Goal: Task Accomplishment & Management: Manage account settings

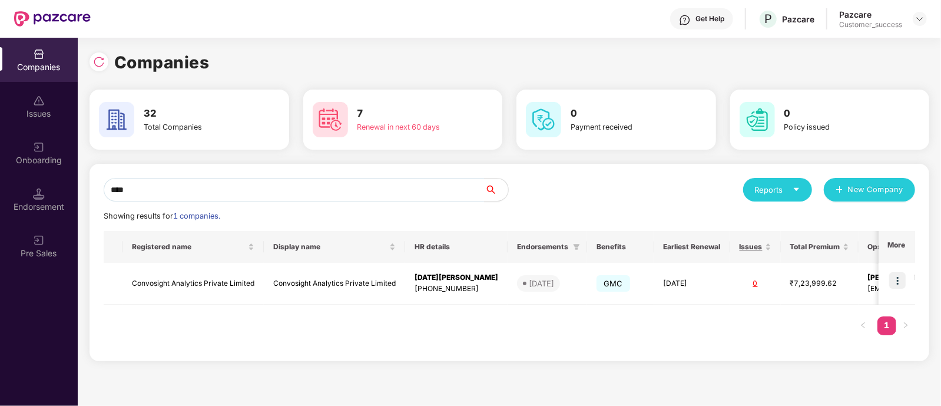
click at [73, 195] on div "Companies Issues Onboarding Endorsement Pre Sales Companies 32 Total Companies …" at bounding box center [470, 222] width 941 height 368
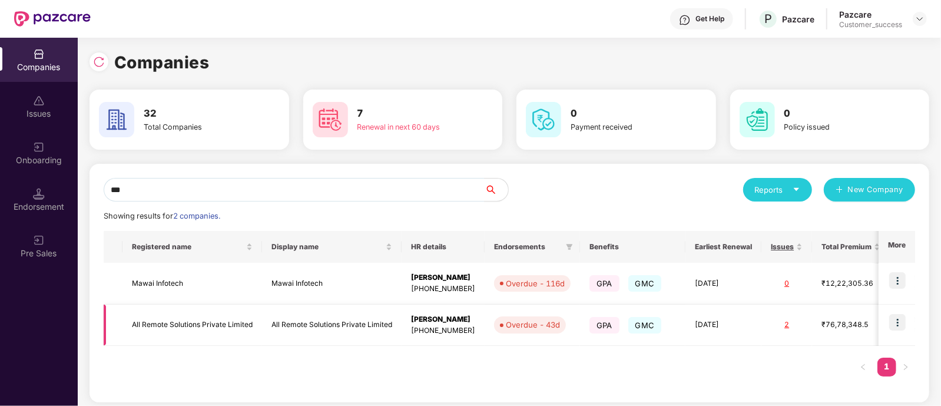
type input "***"
click at [899, 327] on img at bounding box center [897, 322] width 16 height 16
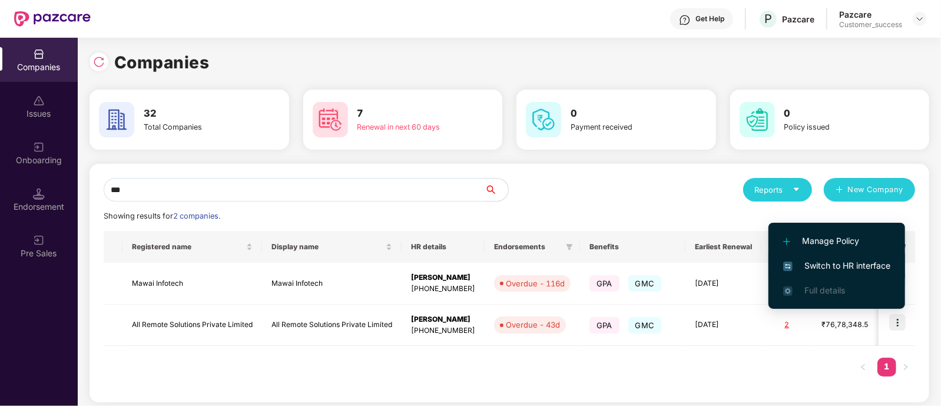
click at [835, 270] on span "Switch to HR interface" at bounding box center [836, 265] width 107 height 13
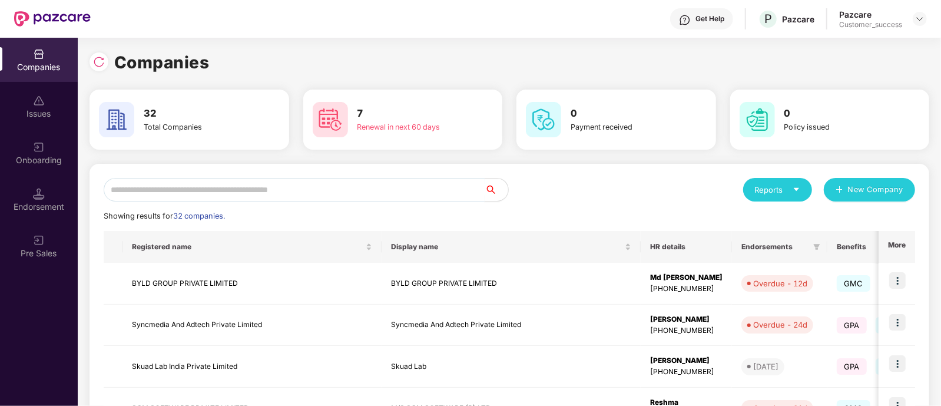
click at [416, 184] on input "text" at bounding box center [294, 190] width 381 height 24
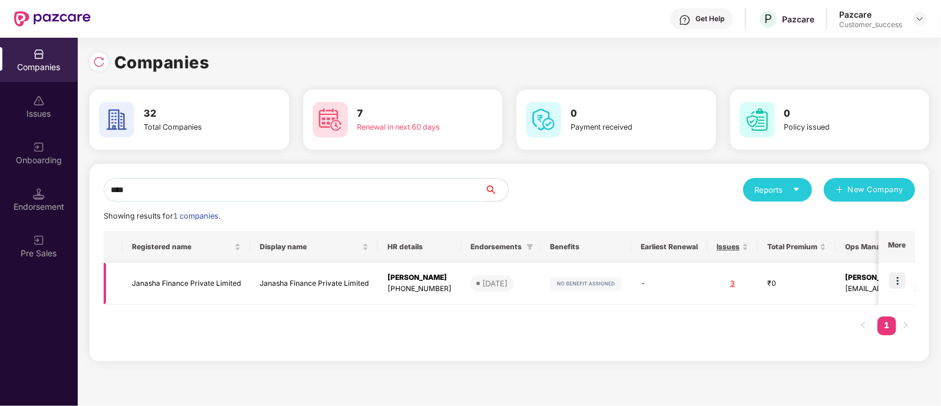
type input "****"
click at [894, 282] on img at bounding box center [897, 280] width 16 height 16
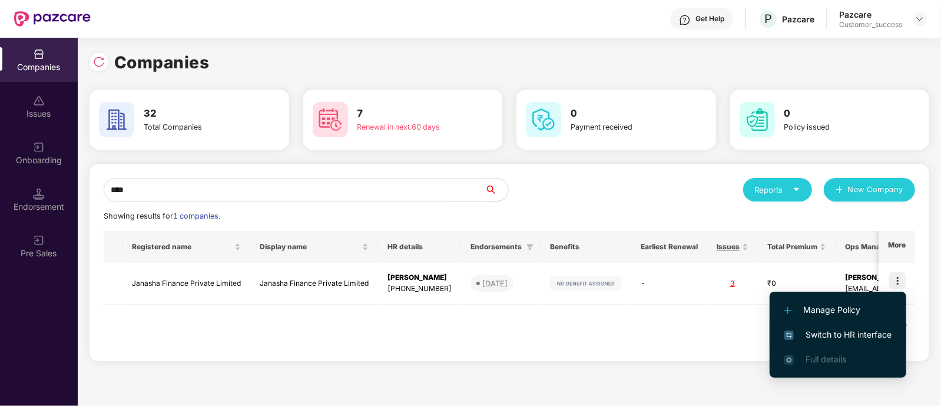
click at [838, 330] on span "Switch to HR interface" at bounding box center [837, 334] width 107 height 13
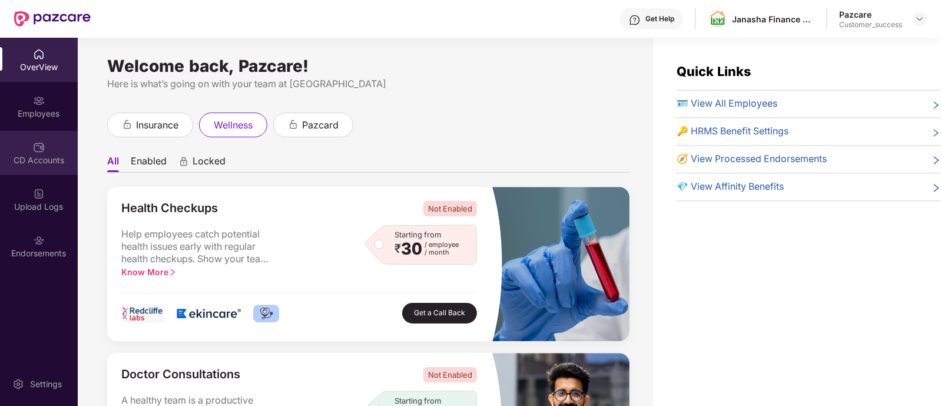
click at [41, 150] on img at bounding box center [39, 147] width 12 height 12
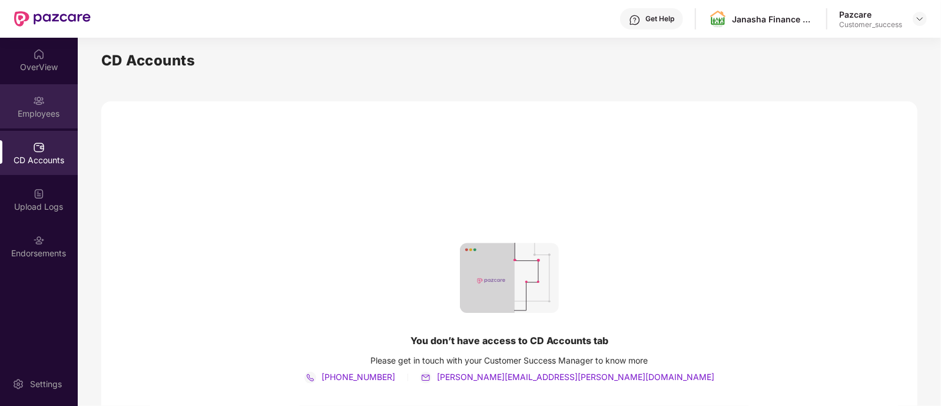
click at [61, 114] on div "Employees" at bounding box center [39, 114] width 78 height 12
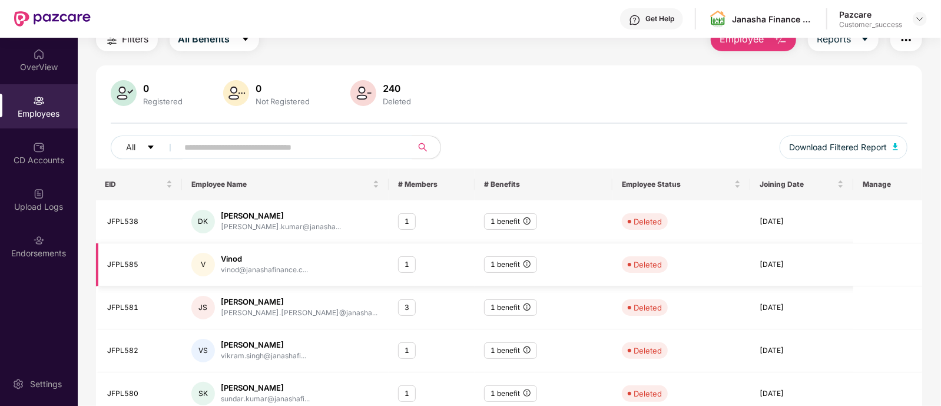
scroll to position [316, 0]
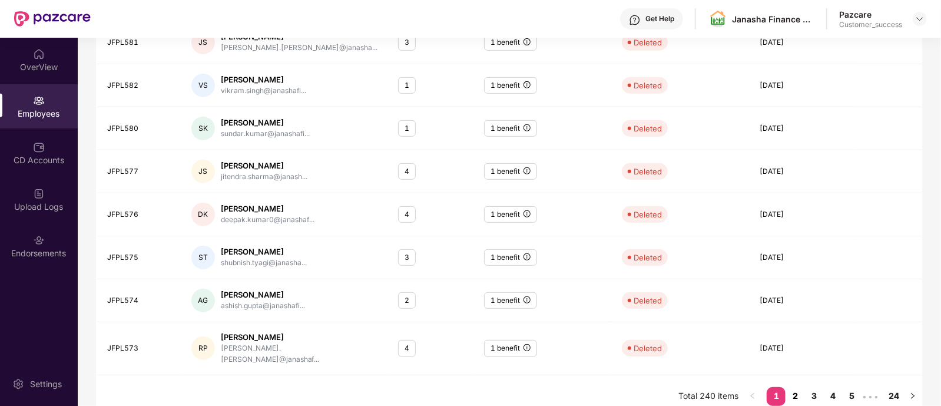
click at [802, 387] on link "2" at bounding box center [794, 396] width 19 height 18
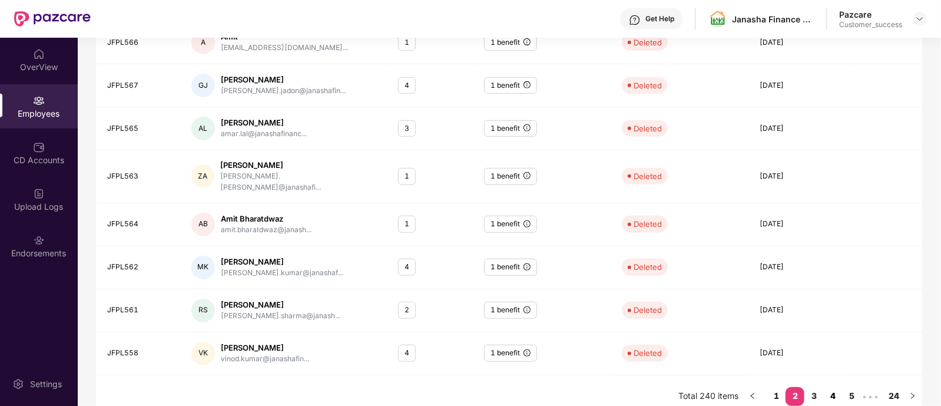
click at [825, 387] on link "4" at bounding box center [832, 396] width 19 height 18
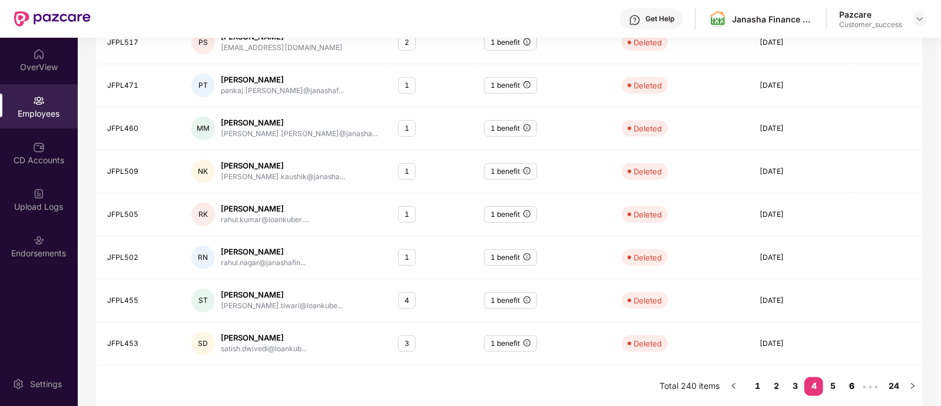
click at [853, 385] on link "6" at bounding box center [851, 386] width 19 height 18
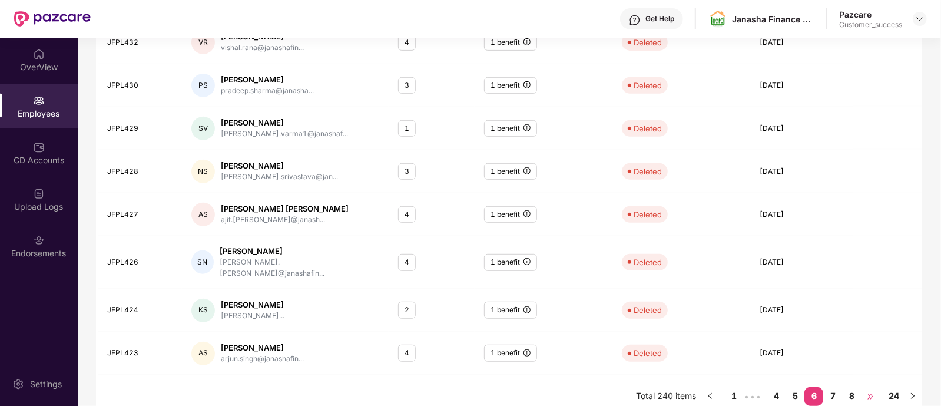
click at [868, 387] on span "•••" at bounding box center [870, 396] width 19 height 19
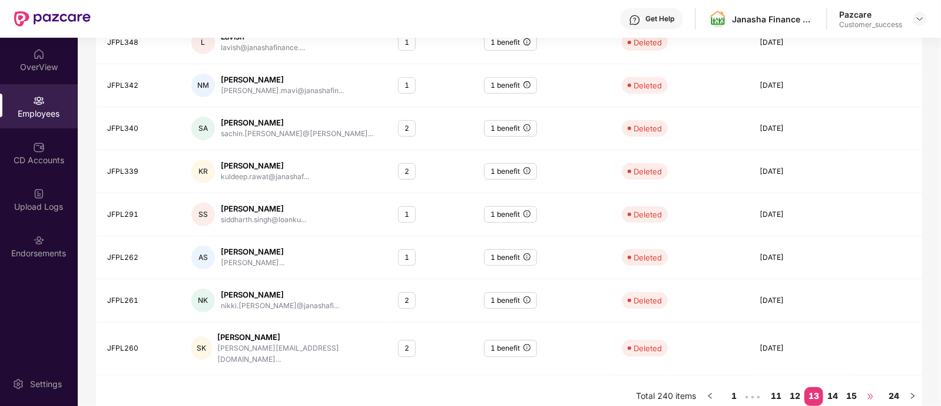
click at [877, 387] on span "•••" at bounding box center [870, 396] width 19 height 19
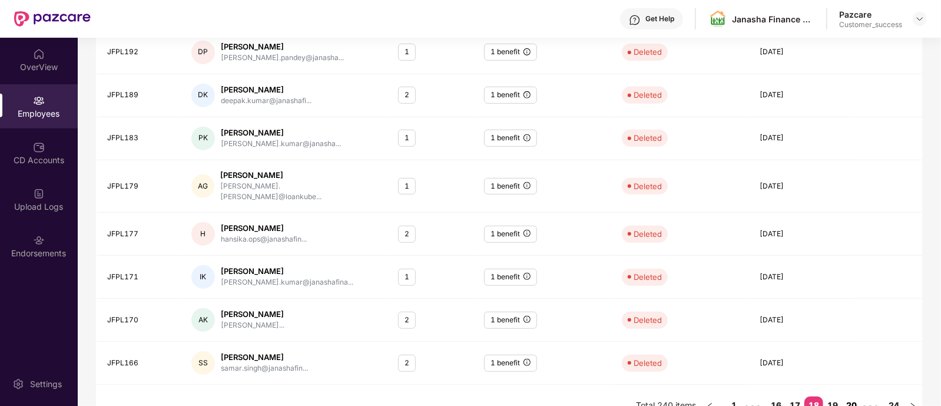
click at [850, 396] on link "20" at bounding box center [851, 405] width 19 height 18
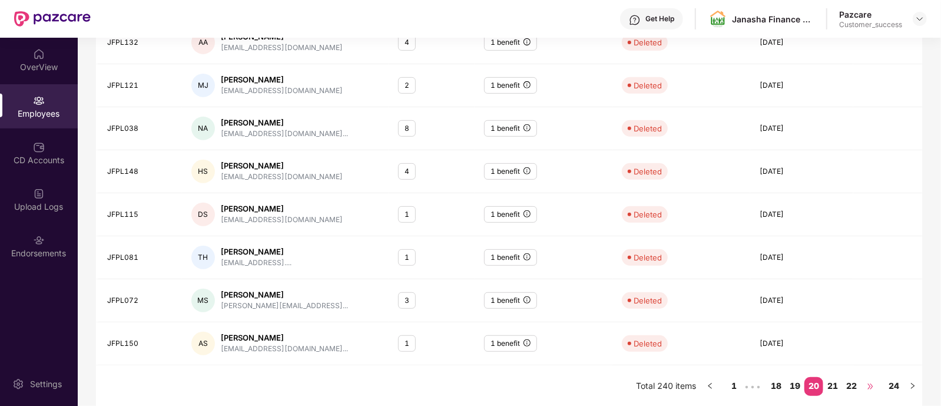
click at [875, 384] on span "•••" at bounding box center [870, 386] width 19 height 19
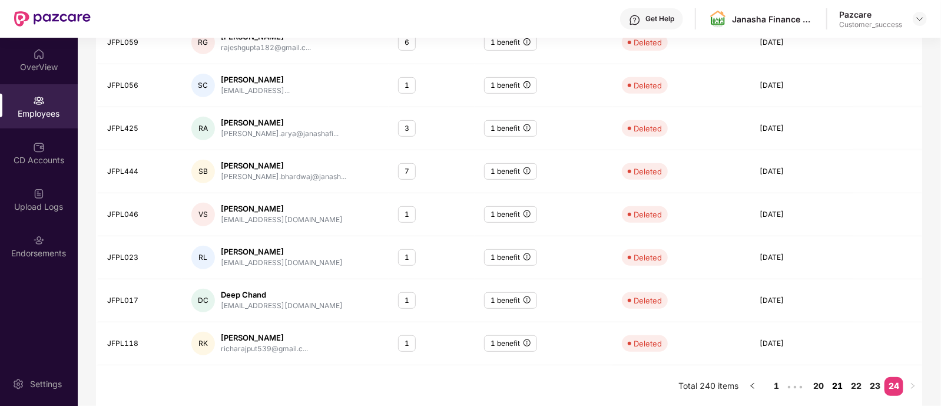
click at [835, 381] on link "21" at bounding box center [837, 386] width 19 height 18
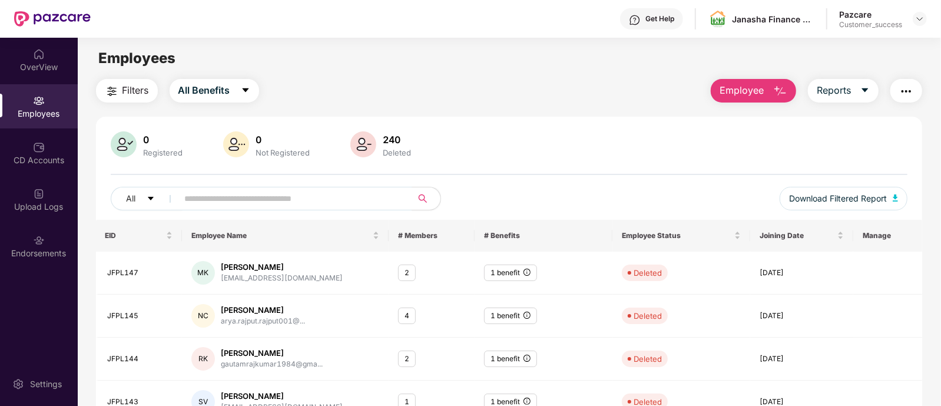
scroll to position [45, 0]
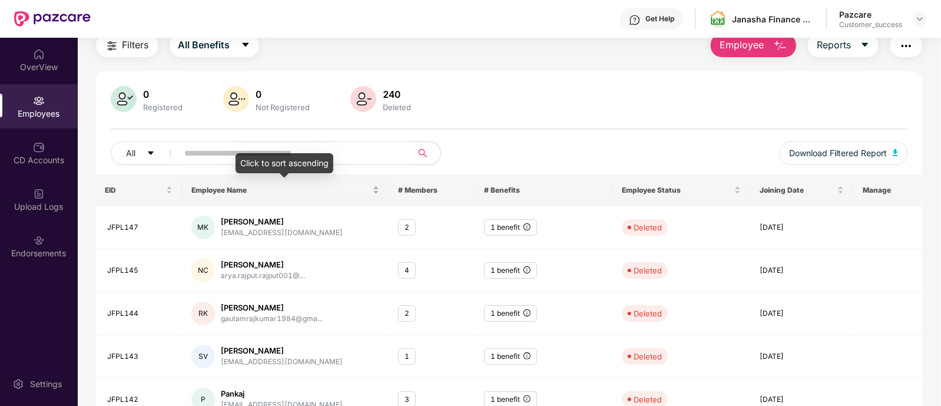
click at [233, 193] on span "Employee Name" at bounding box center [280, 189] width 179 height 9
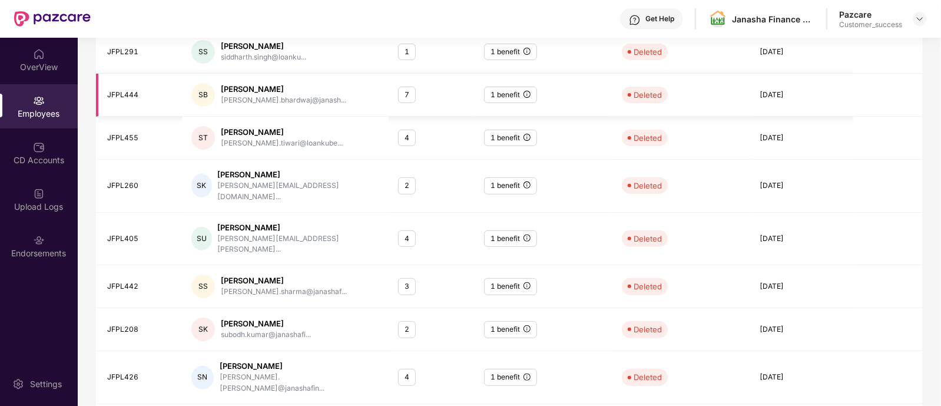
scroll to position [316, 0]
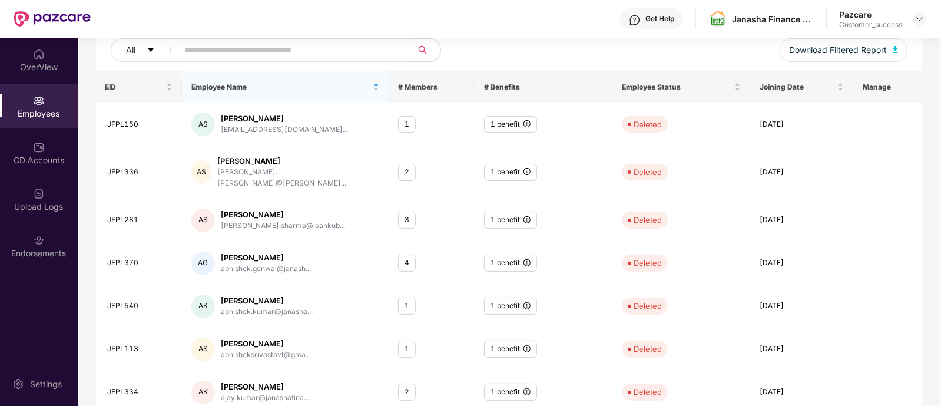
scroll to position [0, 0]
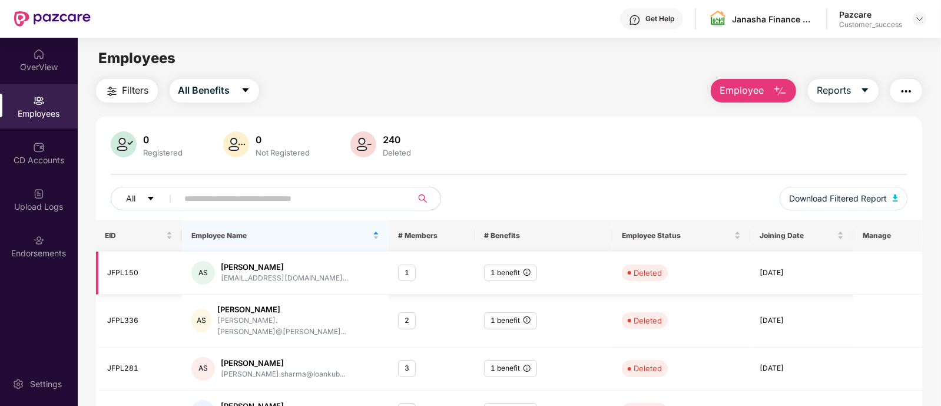
click at [524, 266] on div "1 benefit" at bounding box center [510, 272] width 53 height 17
click at [529, 273] on icon "info-circle" at bounding box center [526, 271] width 7 height 7
click at [614, 184] on div "0 Registered 0 Not Registered 240 Deleted All Download Filtered Report" at bounding box center [509, 175] width 826 height 88
click at [255, 187] on span at bounding box center [291, 199] width 241 height 24
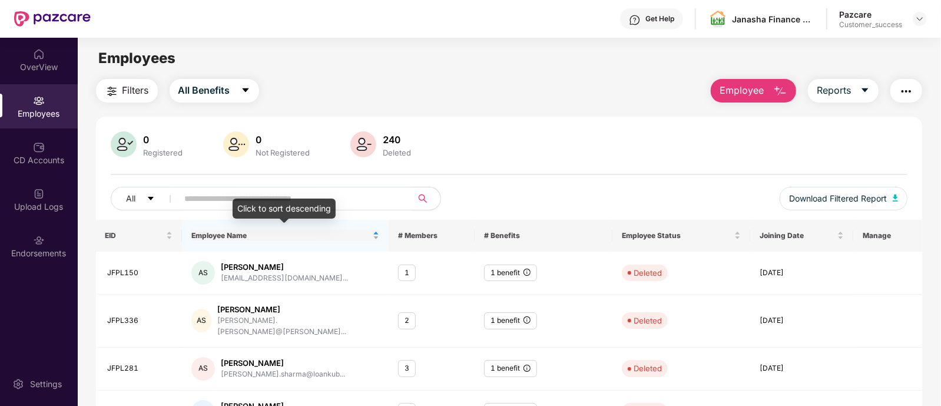
click at [259, 231] on span "Employee Name" at bounding box center [280, 235] width 179 height 9
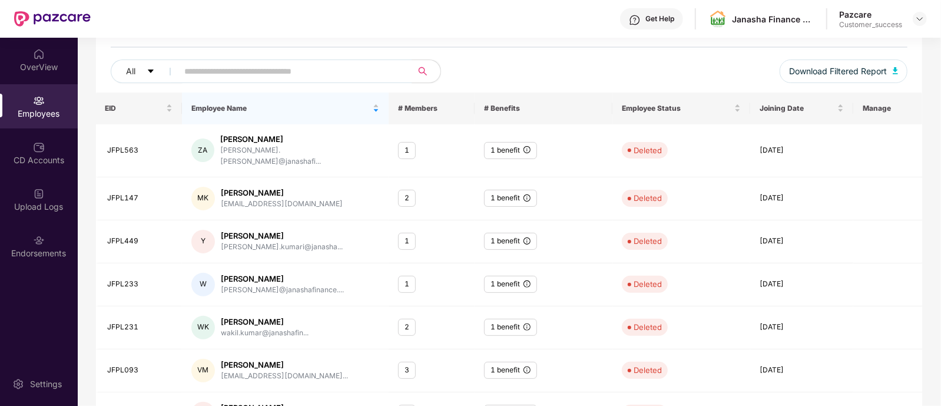
scroll to position [136, 0]
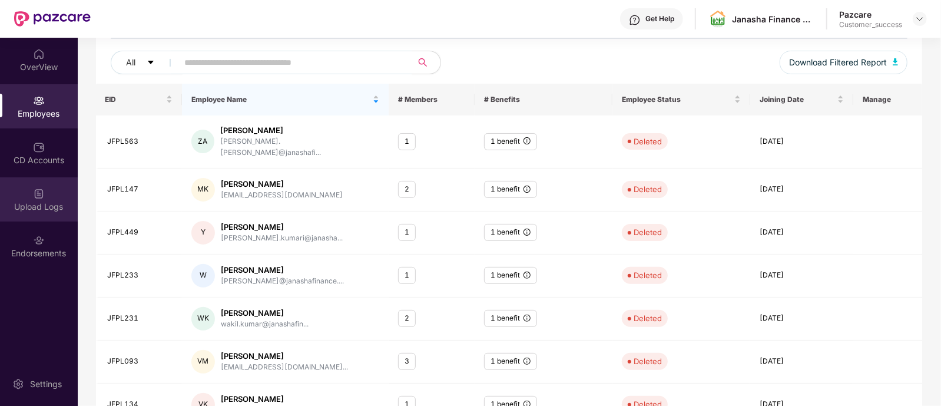
click at [49, 207] on div "Upload Logs" at bounding box center [39, 207] width 78 height 12
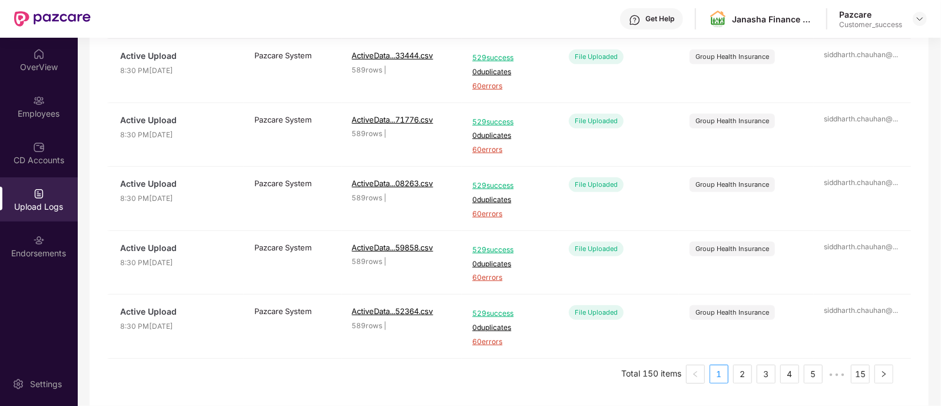
scroll to position [0, 0]
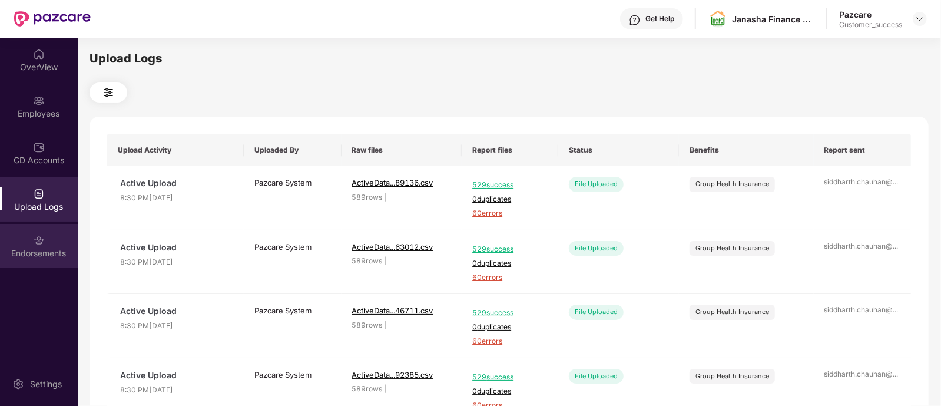
click at [43, 258] on div "Endorsements" at bounding box center [39, 246] width 78 height 44
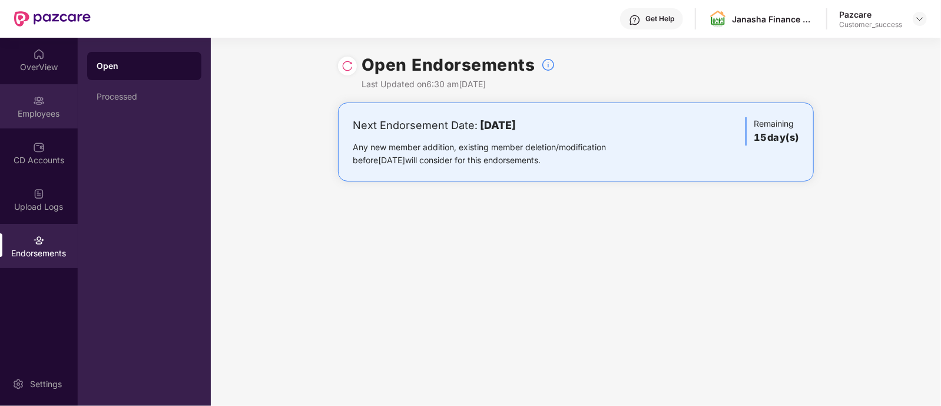
click at [49, 105] on div "Employees" at bounding box center [39, 106] width 78 height 44
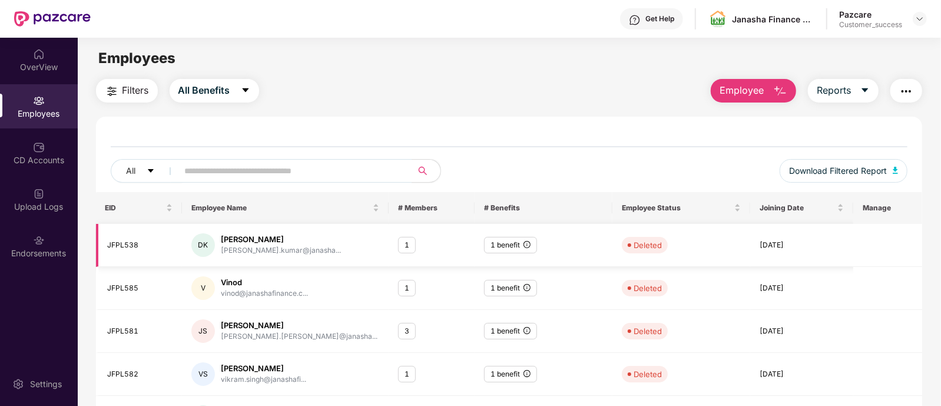
scroll to position [288, 0]
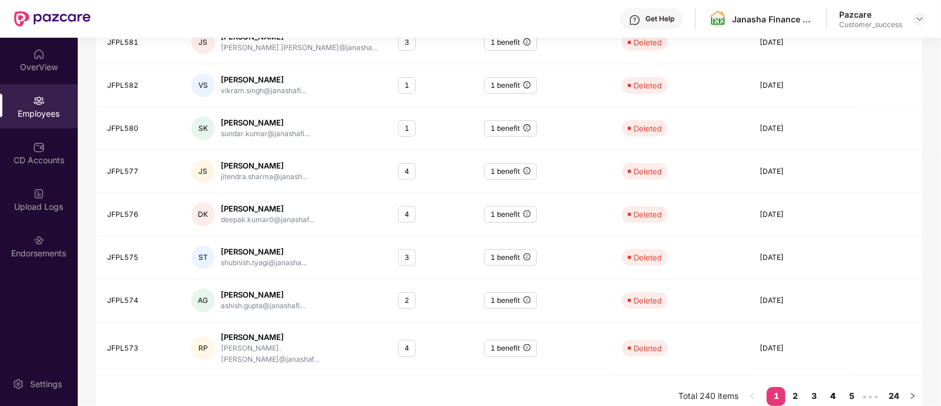
click at [830, 387] on link "4" at bounding box center [832, 396] width 19 height 18
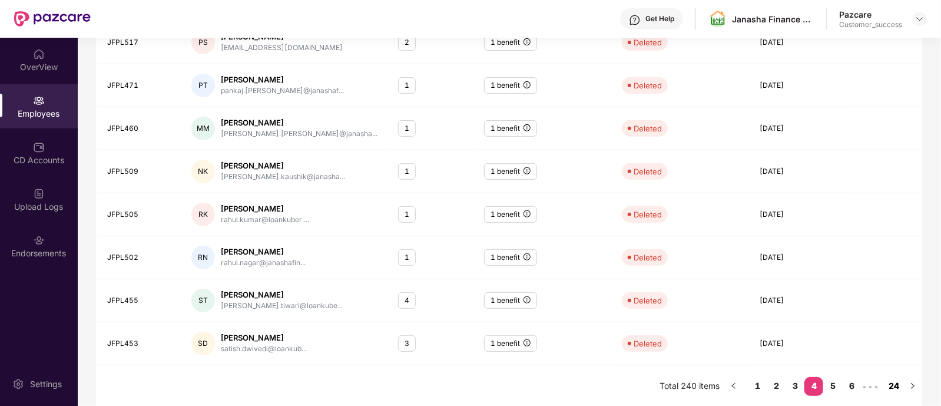
click at [898, 377] on link "24" at bounding box center [893, 386] width 19 height 18
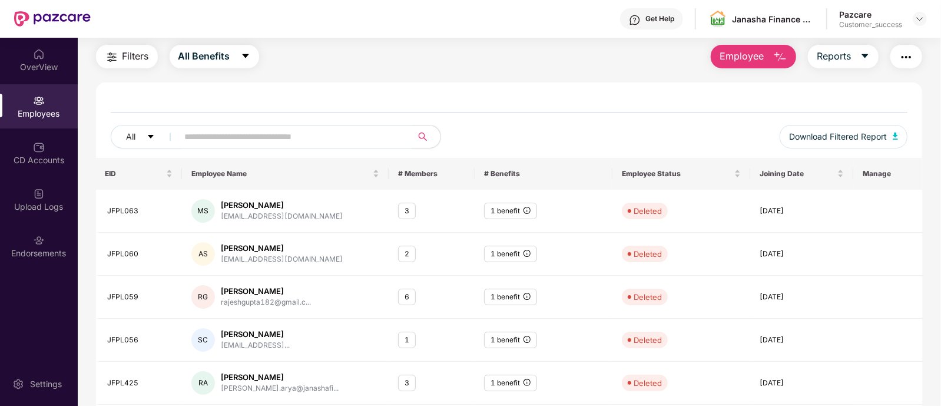
scroll to position [0, 0]
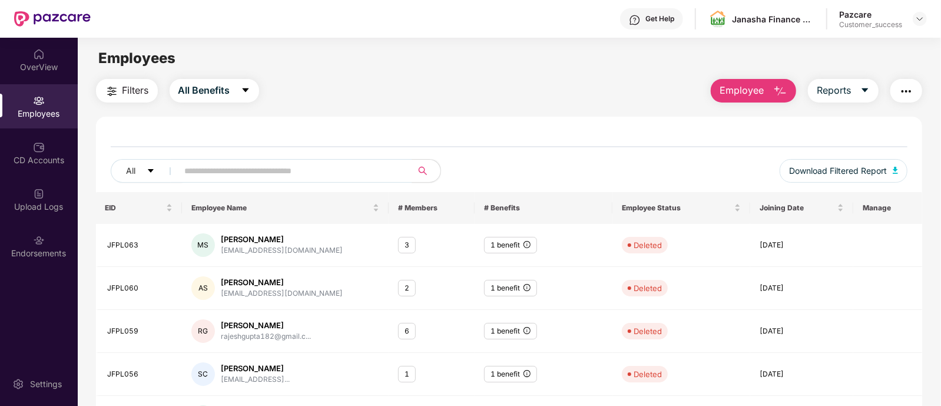
click at [514, 134] on div "All Download Filtered Report" at bounding box center [509, 161] width 826 height 61
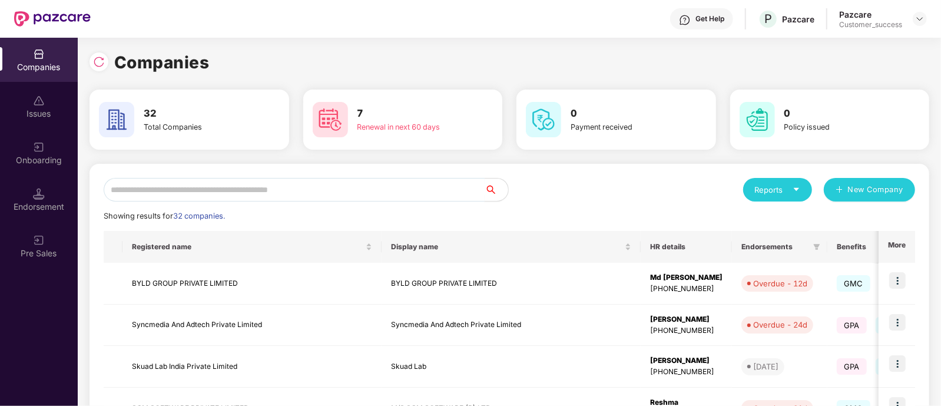
click at [336, 184] on input "text" at bounding box center [294, 190] width 381 height 24
type input "***"
click at [279, 195] on input "text" at bounding box center [294, 190] width 381 height 24
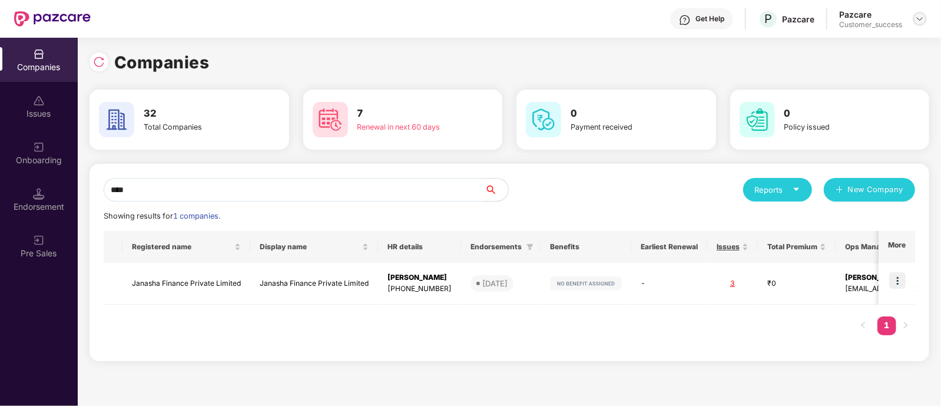
type input "****"
click at [921, 19] on img at bounding box center [919, 18] width 9 height 9
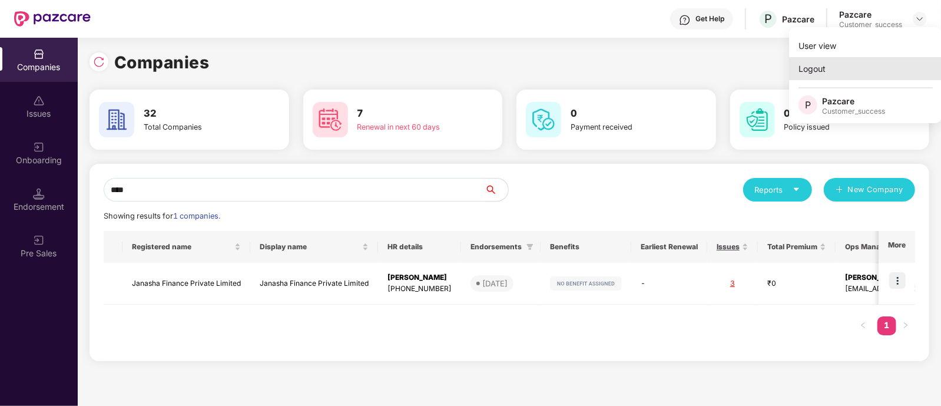
click at [829, 69] on div "Logout" at bounding box center [865, 68] width 153 height 23
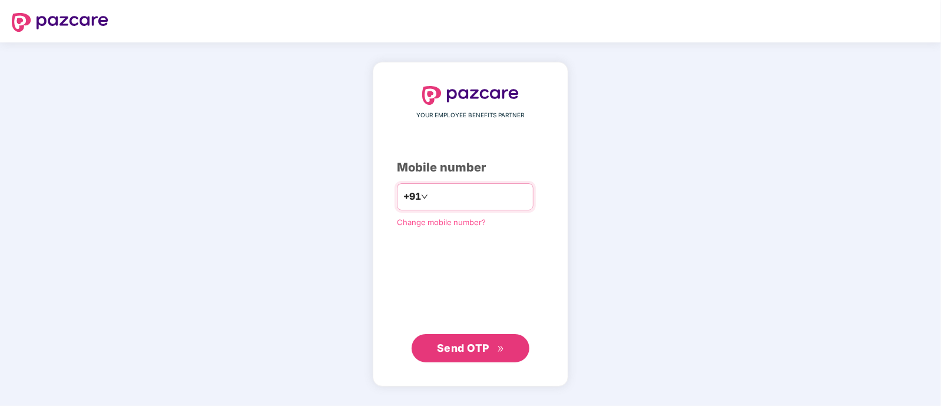
click at [499, 185] on div "+91" at bounding box center [465, 196] width 137 height 27
drag, startPoint x: 503, startPoint y: 210, endPoint x: 476, endPoint y: 195, distance: 30.0
click at [476, 195] on div "+91" at bounding box center [465, 196] width 137 height 27
click at [476, 195] on input "number" at bounding box center [478, 196] width 97 height 19
type input "**********"
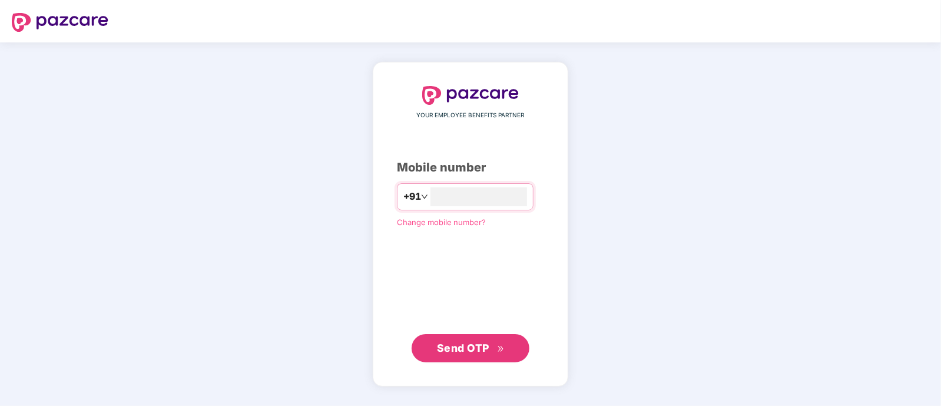
click at [475, 347] on span "Send OTP" at bounding box center [463, 347] width 52 height 12
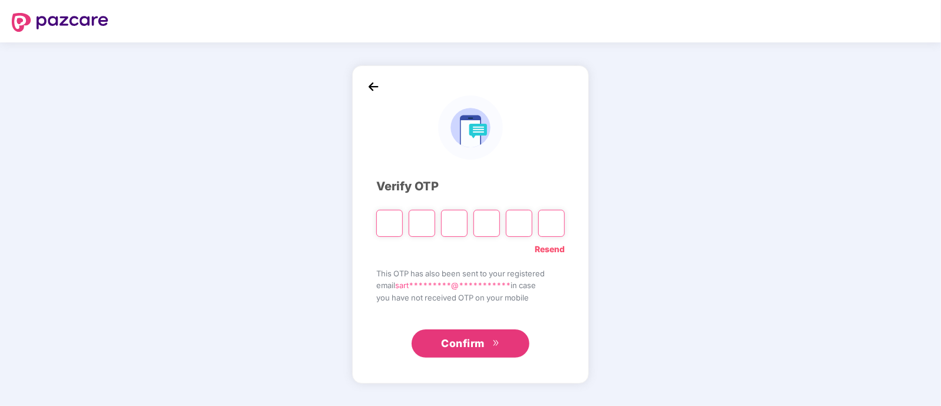
paste input "*"
type input "*"
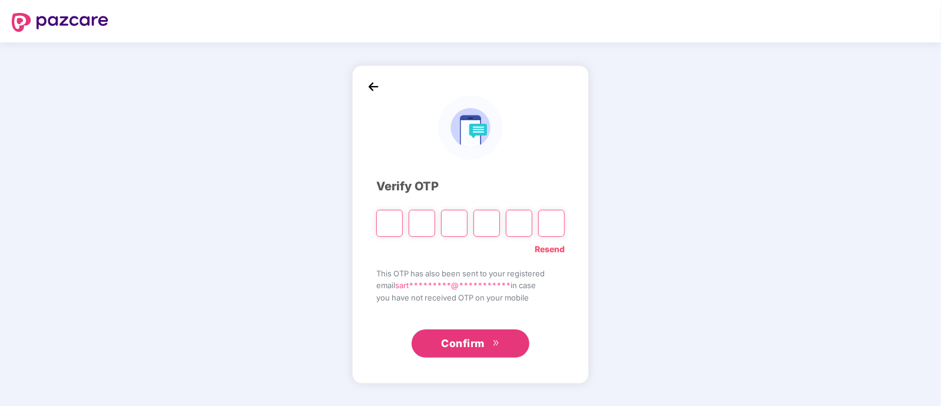
type input "*"
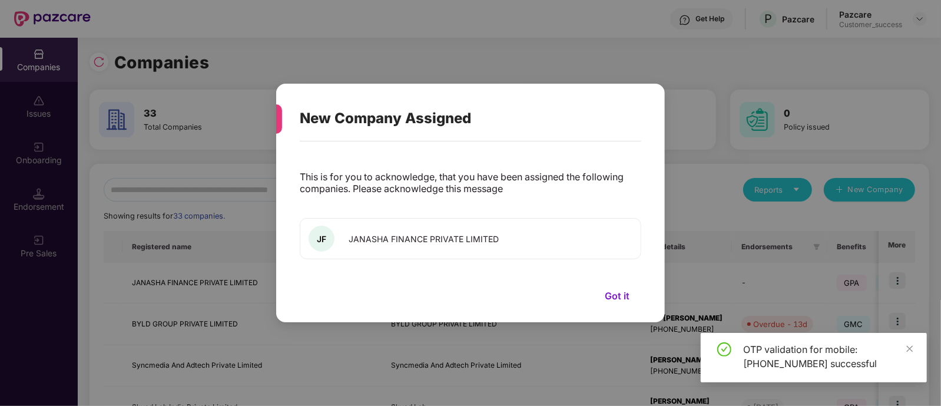
drag, startPoint x: 618, startPoint y: 294, endPoint x: 628, endPoint y: 287, distance: 12.2
click at [628, 287] on button "Got it" at bounding box center [617, 296] width 48 height 18
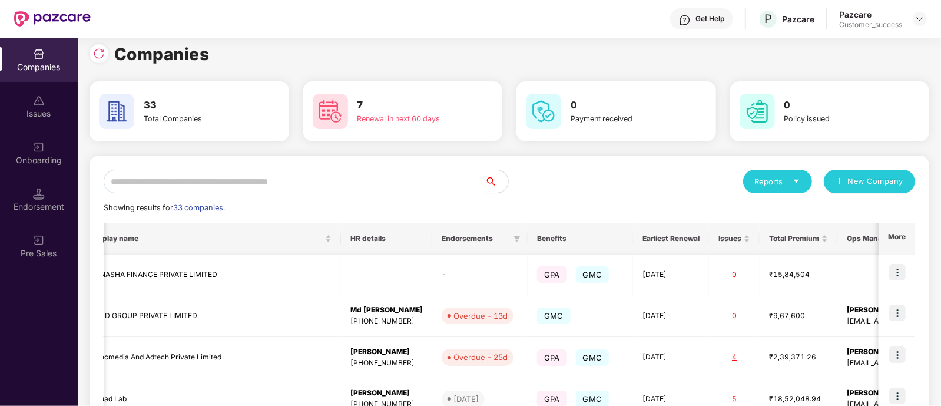
scroll to position [0, 388]
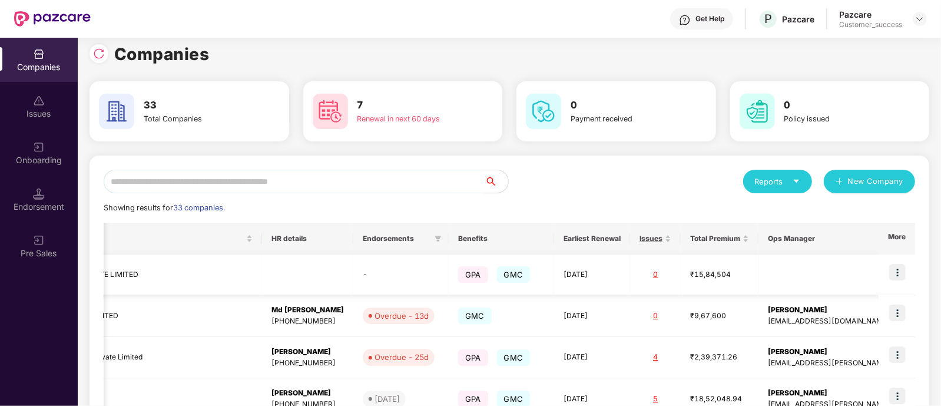
click at [898, 273] on img at bounding box center [897, 272] width 16 height 16
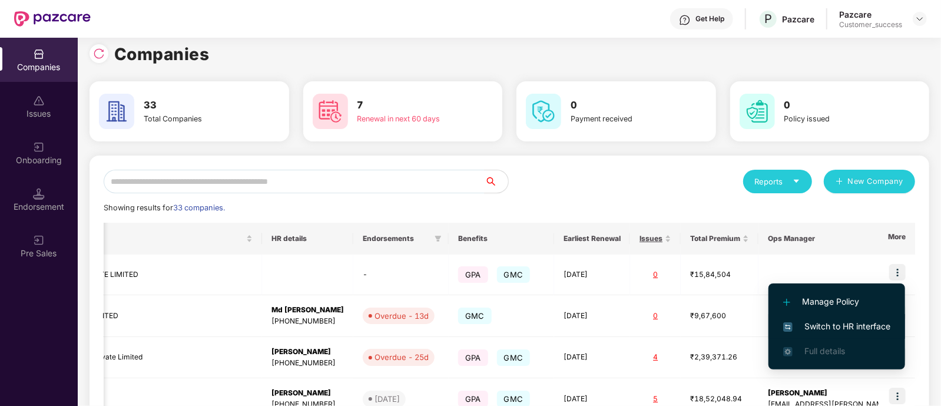
click at [829, 323] on span "Switch to HR interface" at bounding box center [836, 326] width 107 height 13
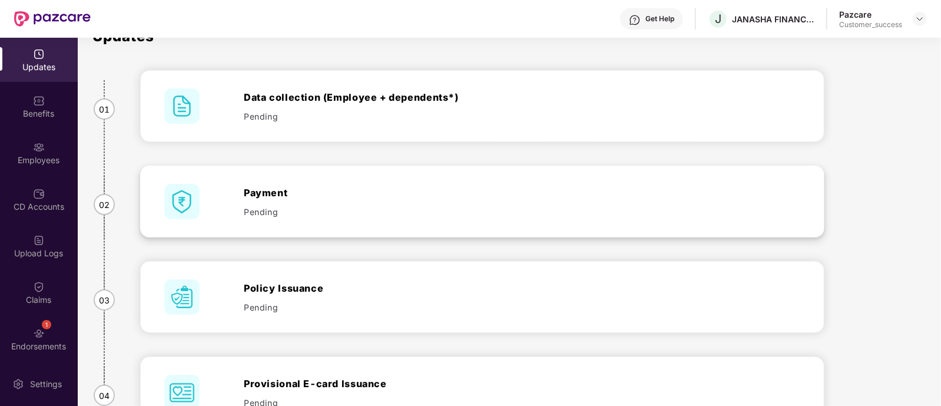
scroll to position [20, 0]
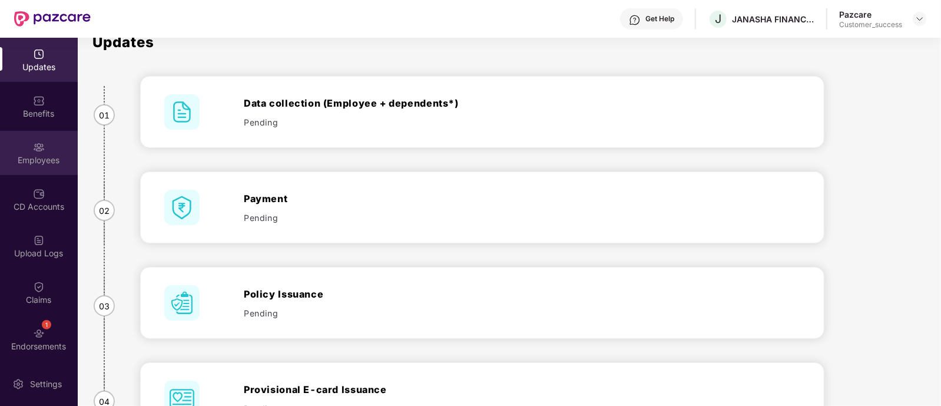
click at [42, 158] on div "Employees" at bounding box center [39, 160] width 78 height 12
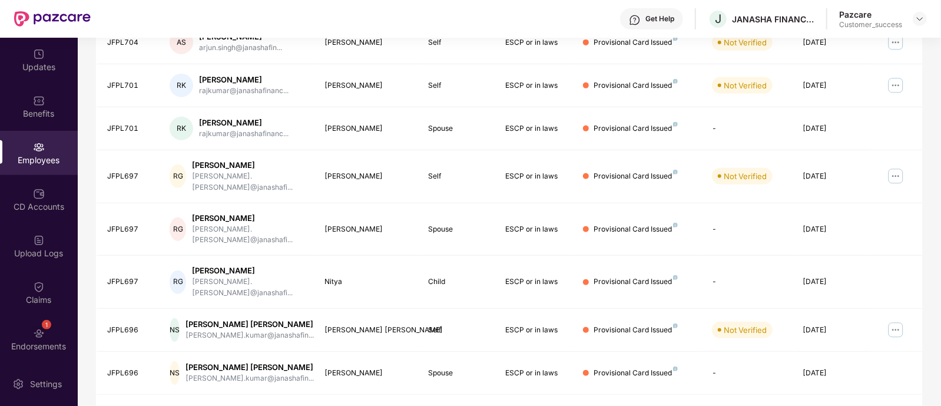
scroll to position [0, 0]
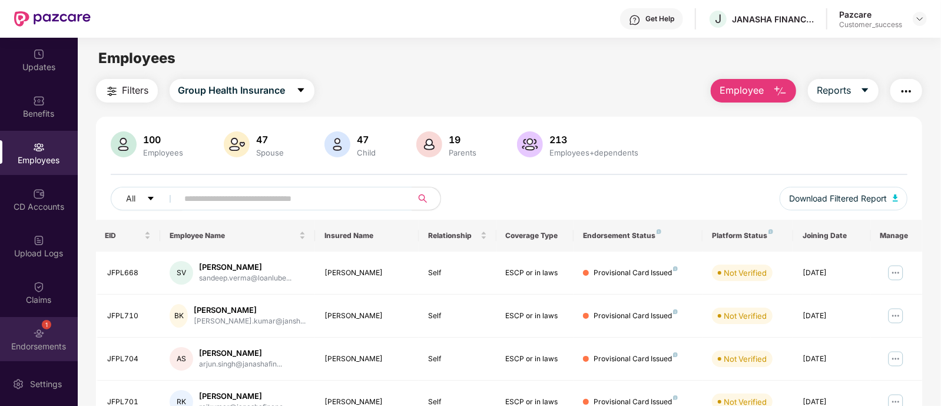
click at [51, 336] on div "1 Endorsements" at bounding box center [39, 339] width 78 height 44
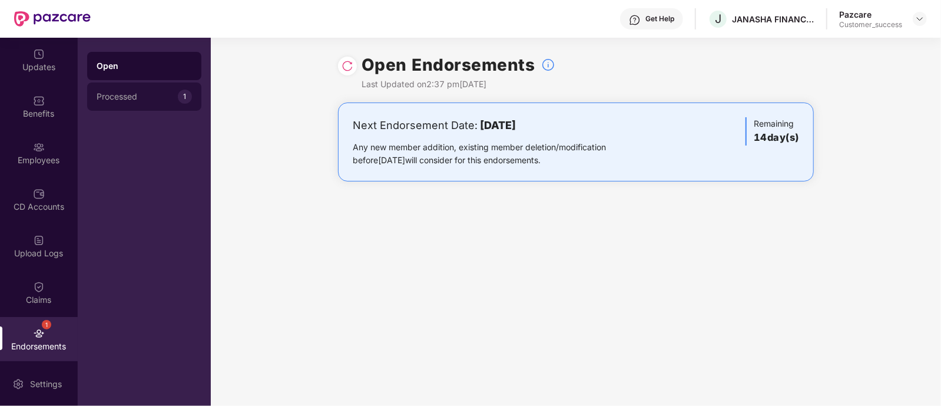
click at [174, 89] on div "Processed 1" at bounding box center [144, 96] width 114 height 28
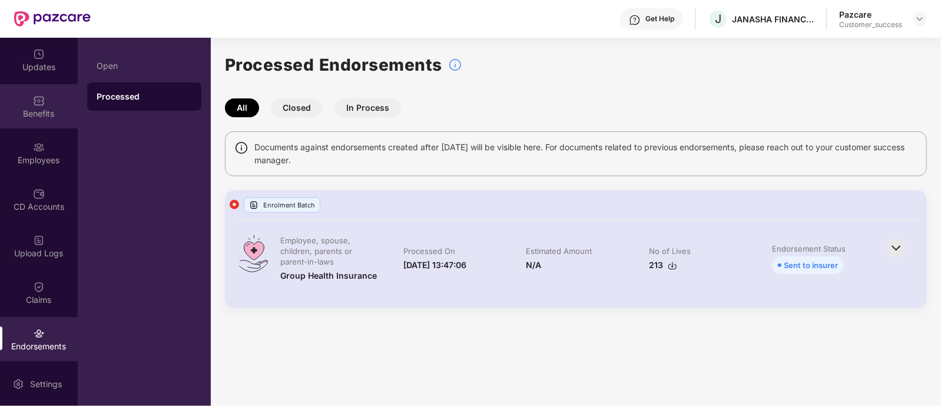
click at [50, 118] on div "Benefits" at bounding box center [39, 114] width 78 height 12
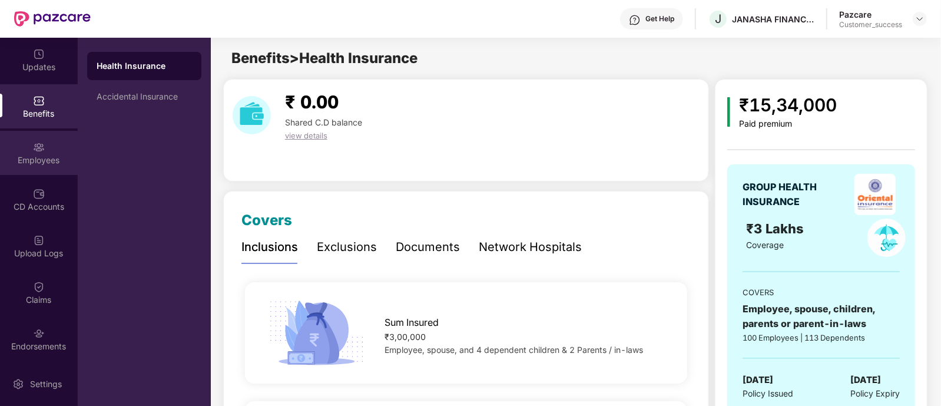
click at [53, 137] on div "Employees" at bounding box center [39, 153] width 78 height 44
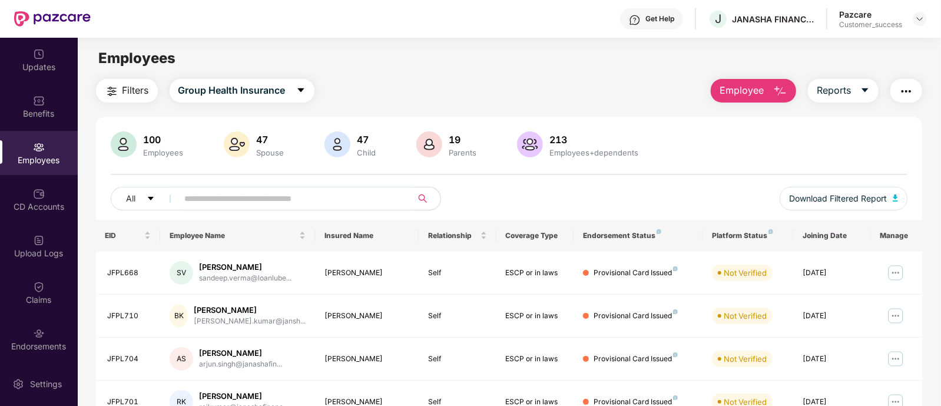
click at [349, 207] on span at bounding box center [291, 199] width 241 height 24
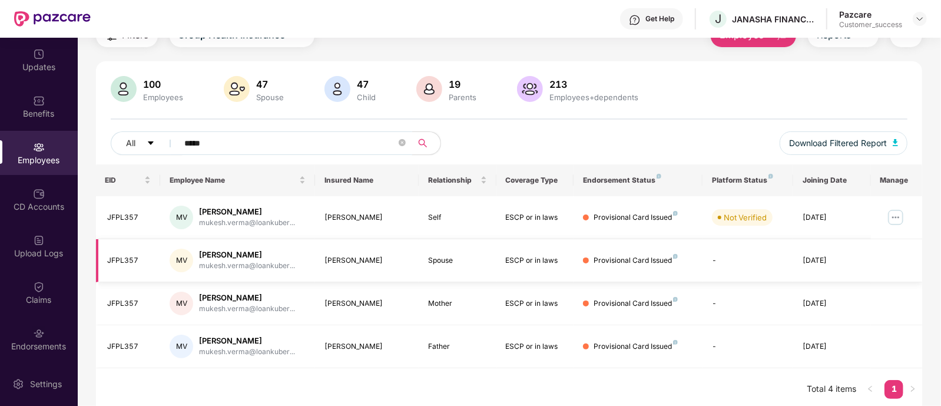
scroll to position [59, 0]
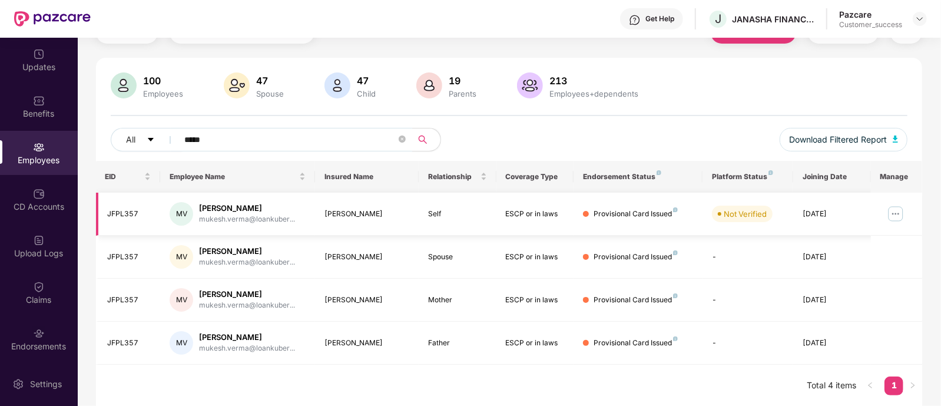
type input "*****"
click at [894, 211] on img at bounding box center [895, 213] width 19 height 19
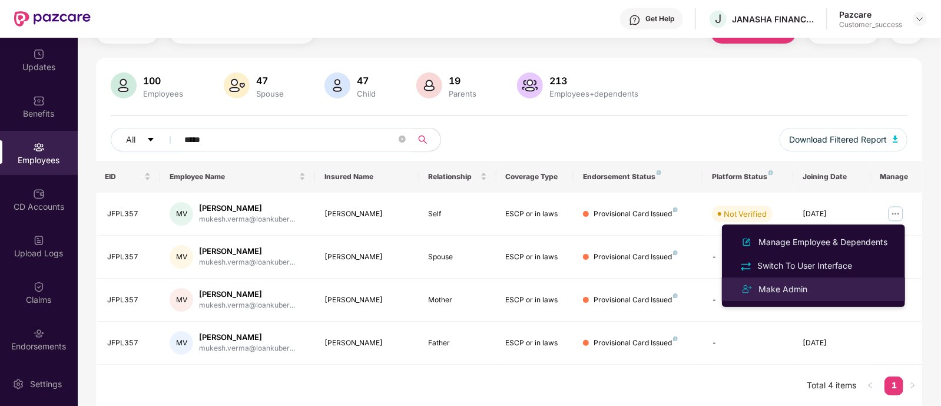
click at [806, 282] on div "Make Admin" at bounding box center [813, 289] width 152 height 14
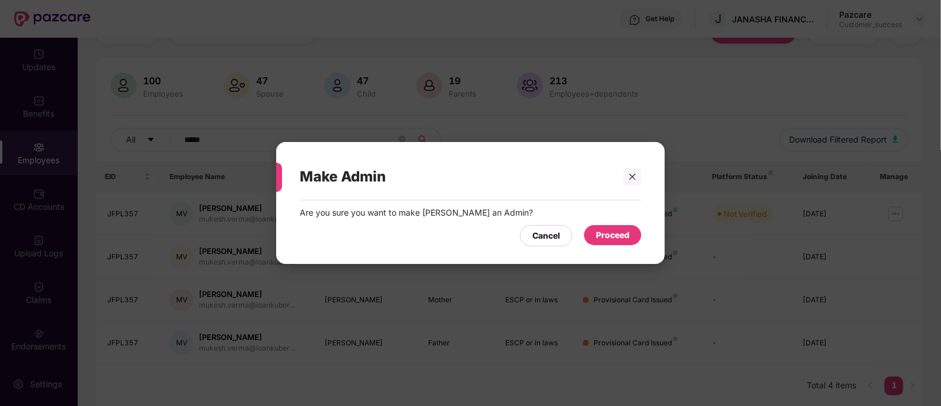
click at [597, 235] on div "Proceed" at bounding box center [613, 234] width 34 height 13
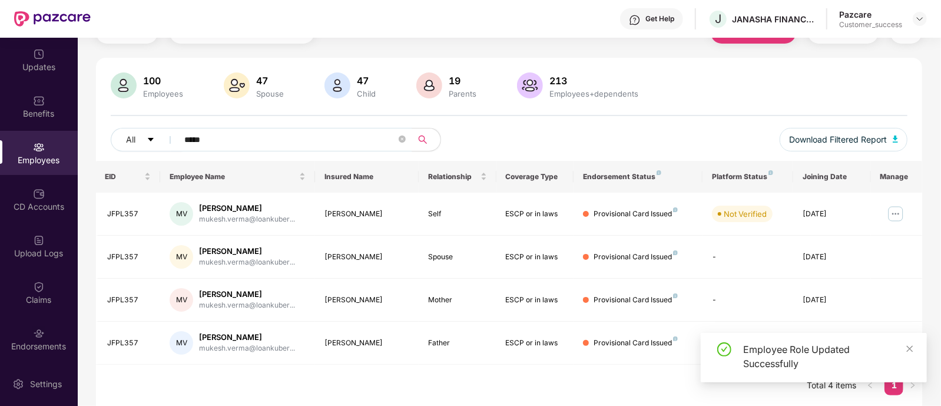
click at [915, 346] on div "Employee Role Updated Successfully" at bounding box center [813, 357] width 226 height 49
click at [912, 346] on icon "close" at bounding box center [909, 348] width 6 height 6
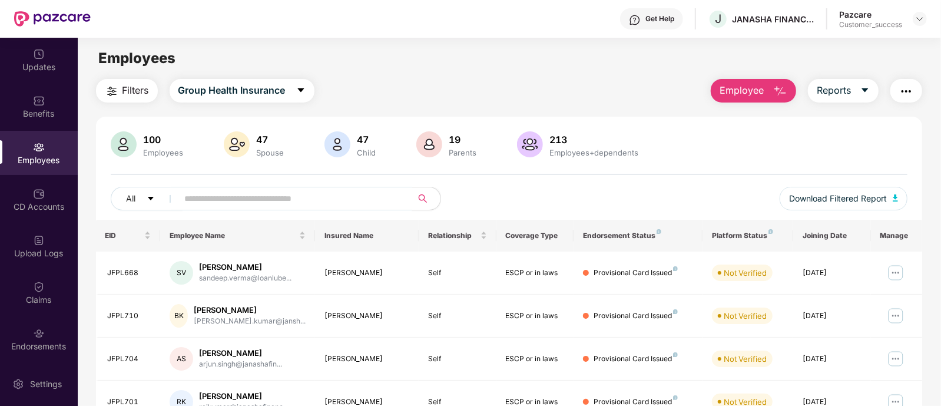
click at [312, 195] on input "text" at bounding box center [290, 199] width 211 height 18
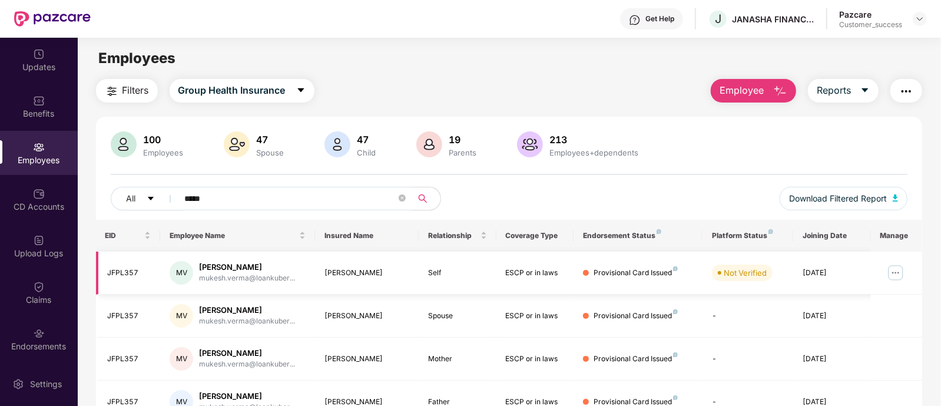
scroll to position [59, 0]
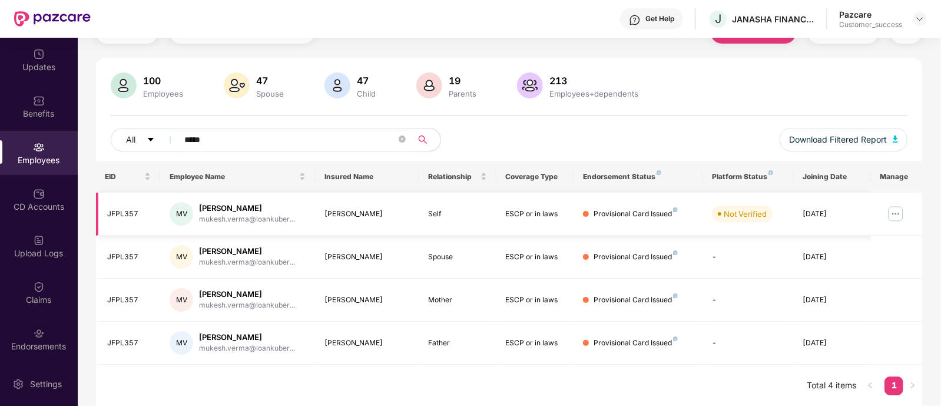
click at [891, 207] on img at bounding box center [895, 213] width 19 height 19
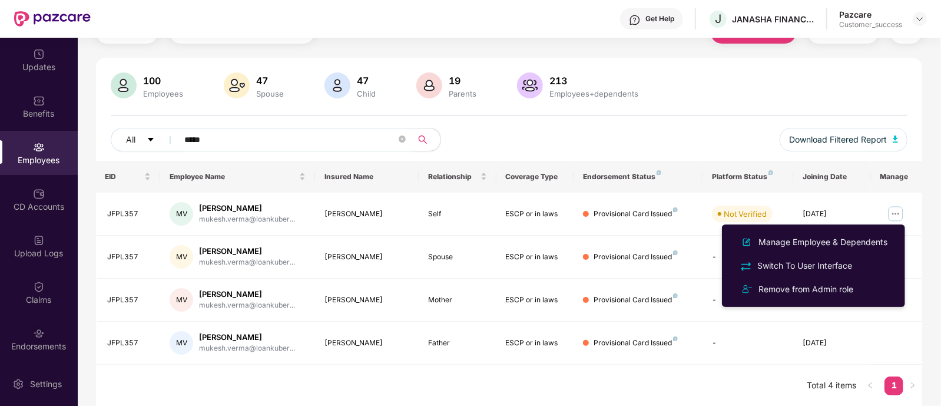
click at [662, 376] on div "EID Employee Name Insured Name Relationship Coverage Type Endorsement Status Pl…" at bounding box center [509, 284] width 826 height 246
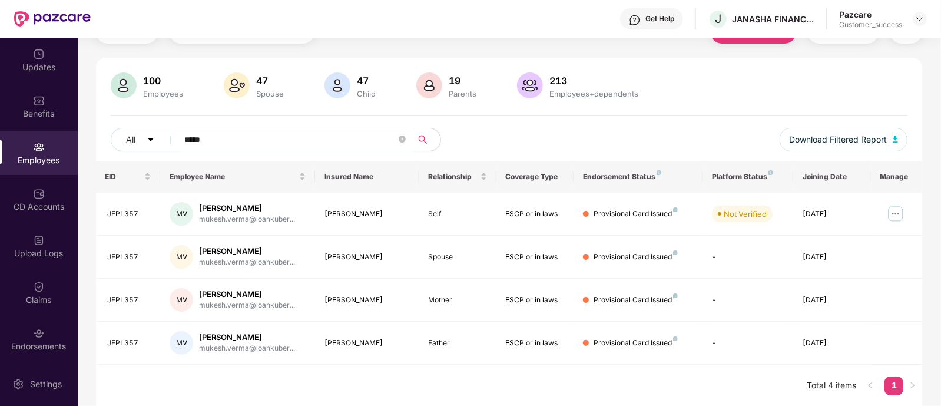
click at [288, 139] on input "*****" at bounding box center [290, 140] width 211 height 18
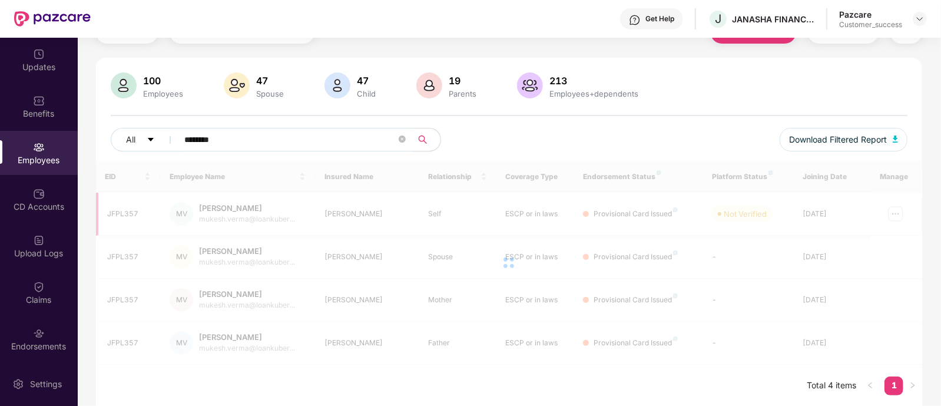
scroll to position [38, 0]
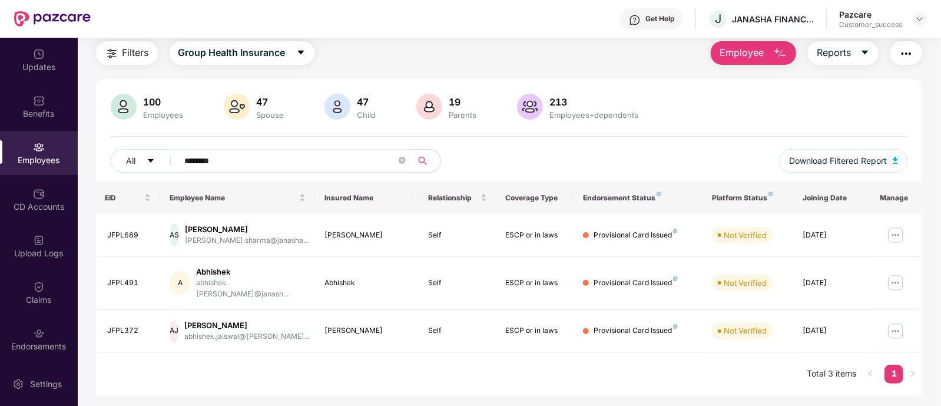
type input "********"
click at [406, 161] on span "********" at bounding box center [291, 161] width 241 height 24
click at [401, 159] on icon "close-circle" at bounding box center [401, 160] width 7 height 7
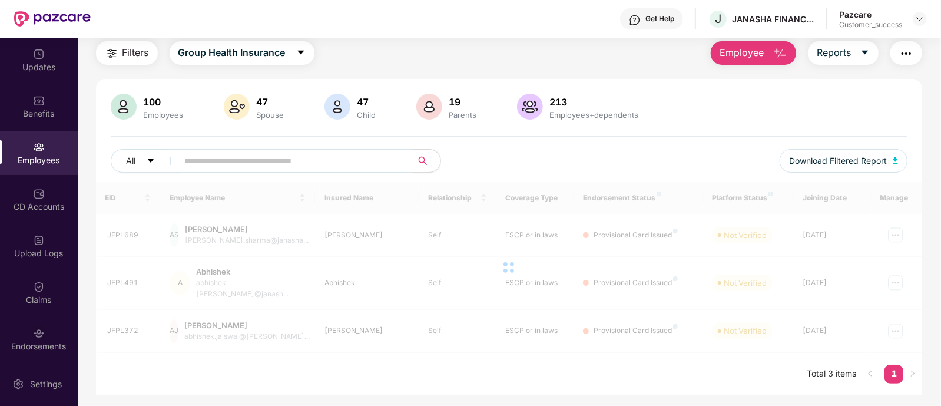
click at [509, 149] on div "All" at bounding box center [310, 161] width 398 height 24
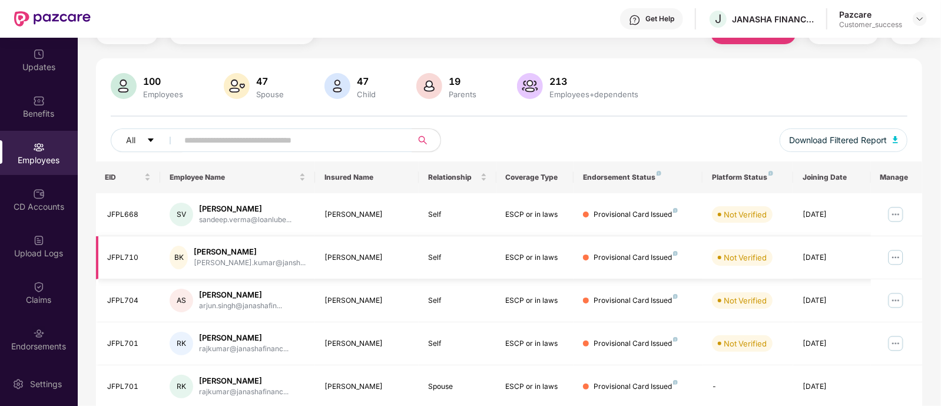
scroll to position [0, 0]
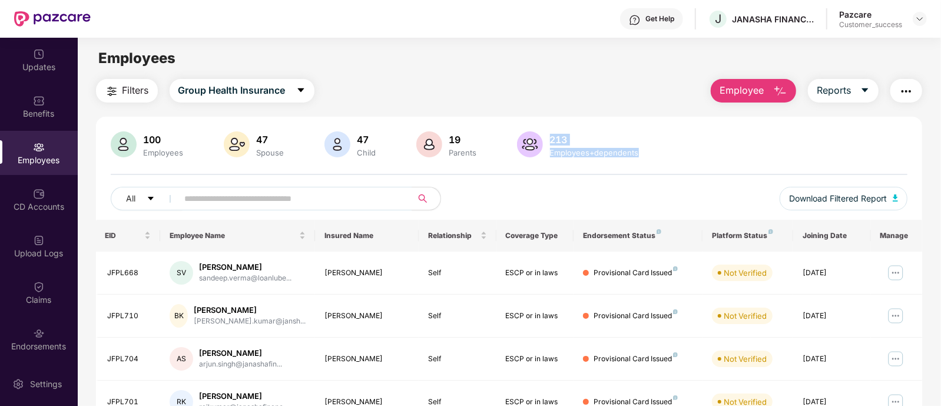
drag, startPoint x: 639, startPoint y: 148, endPoint x: 550, endPoint y: 140, distance: 89.3
click at [550, 140] on div "213 Employees+dependents" at bounding box center [594, 144] width 98 height 25
click at [550, 140] on div "213" at bounding box center [594, 140] width 94 height 12
